Goal: Information Seeking & Learning: Learn about a topic

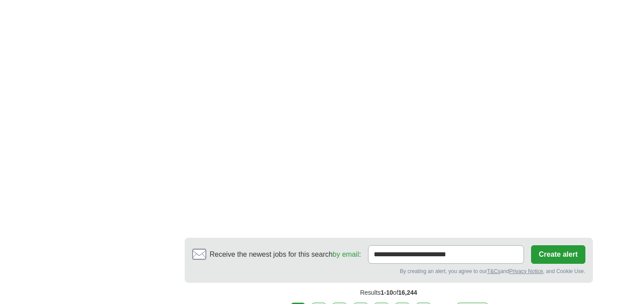
scroll to position [1504, 0]
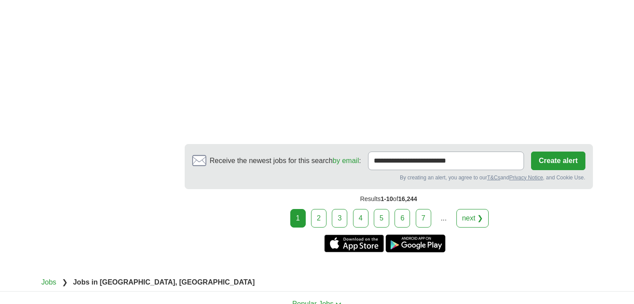
click at [323, 213] on link "2" at bounding box center [318, 218] width 15 height 19
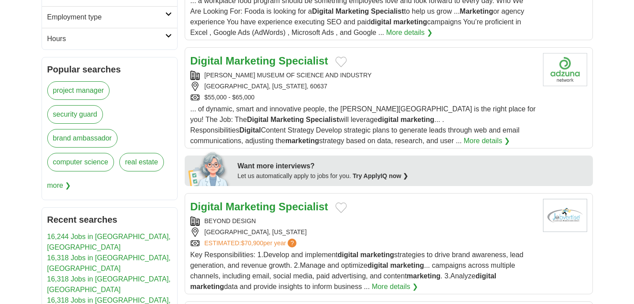
scroll to position [324, 0]
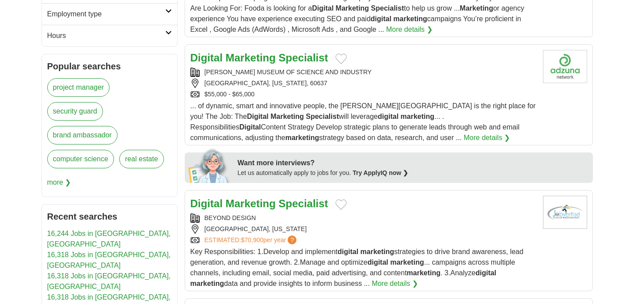
click at [265, 207] on strong "Marketing" at bounding box center [251, 203] width 50 height 12
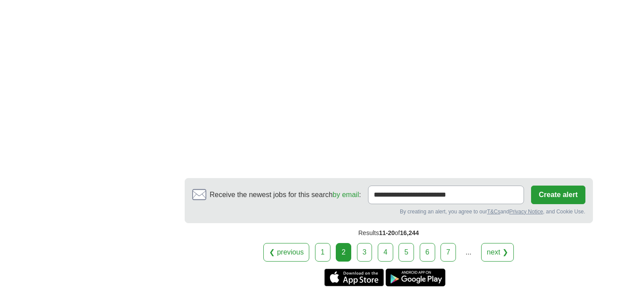
scroll to position [1712, 0]
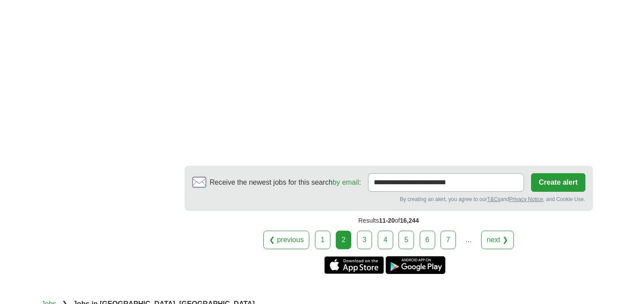
click at [361, 244] on link "3" at bounding box center [364, 240] width 15 height 19
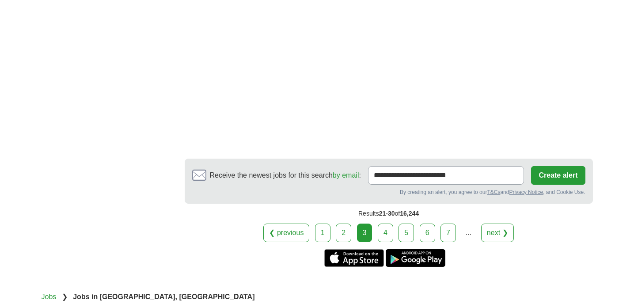
scroll to position [1618, 0]
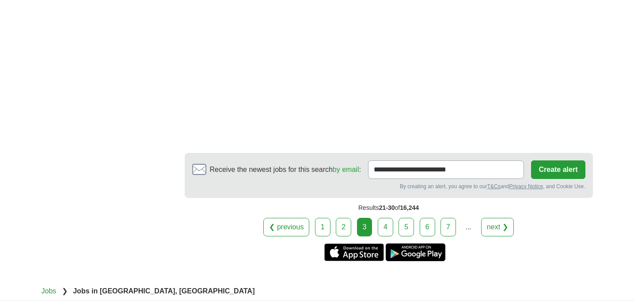
click at [380, 236] on link "4" at bounding box center [385, 227] width 15 height 19
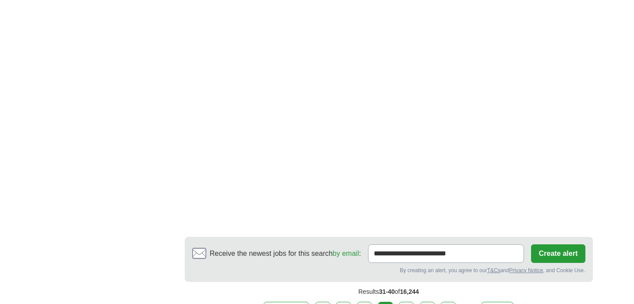
scroll to position [1534, 0]
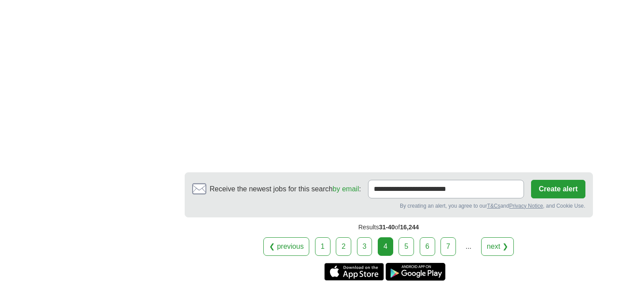
click at [410, 237] on link "5" at bounding box center [406, 246] width 15 height 19
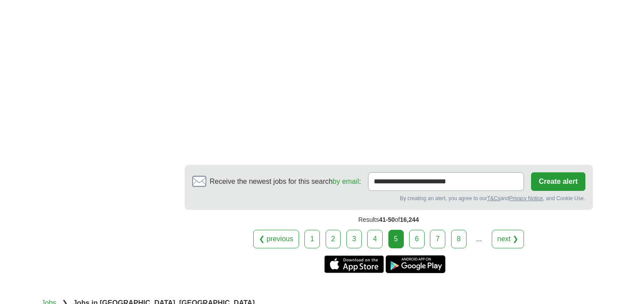
scroll to position [1674, 0]
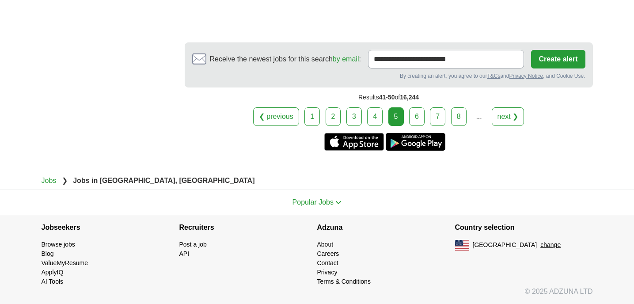
click at [419, 118] on link "6" at bounding box center [416, 116] width 15 height 19
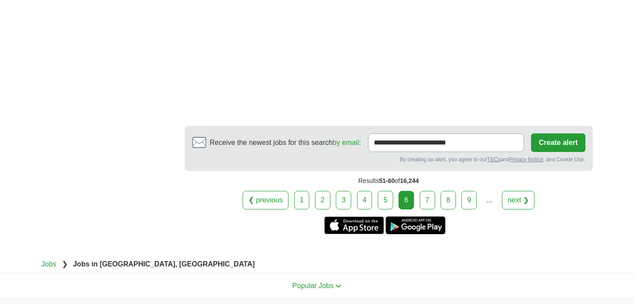
scroll to position [1678, 0]
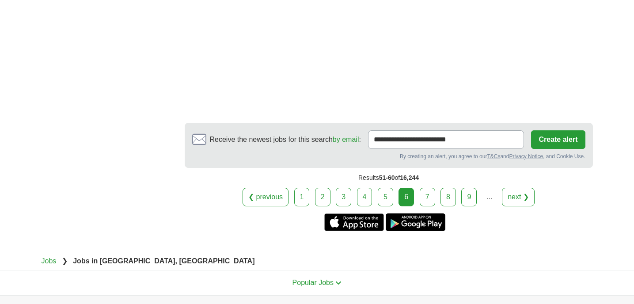
click at [431, 188] on link "7" at bounding box center [427, 197] width 15 height 19
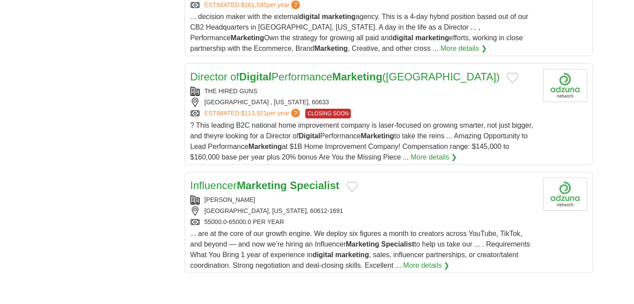
scroll to position [1023, 0]
